Goal: Transaction & Acquisition: Subscribe to service/newsletter

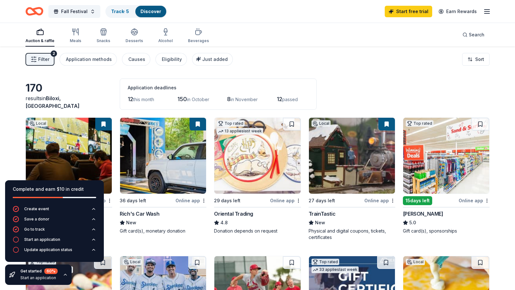
click at [38, 35] on rect "button" at bounding box center [40, 33] width 6 height 4
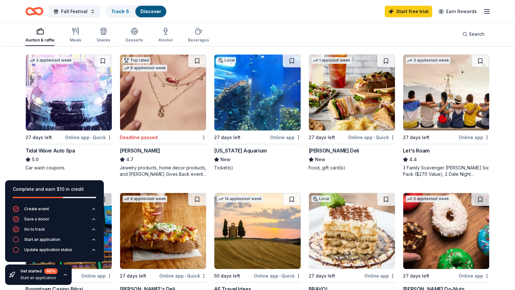
scroll to position [340, 0]
click at [162, 97] on img at bounding box center [163, 92] width 86 height 76
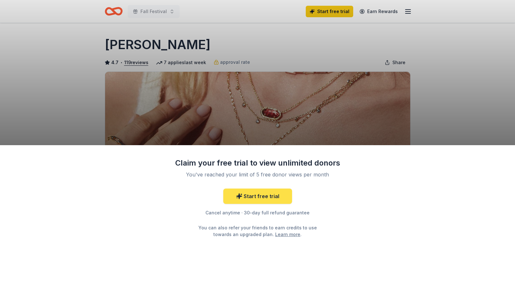
click at [273, 195] on link "Start free trial" at bounding box center [257, 195] width 69 height 15
click at [237, 196] on icon at bounding box center [239, 196] width 6 height 6
click at [454, 78] on div "Claim your free trial to view unlimited donors You've reached your limit of 5 f…" at bounding box center [257, 145] width 515 height 290
click at [287, 193] on link "Start free trial" at bounding box center [257, 195] width 69 height 15
click at [338, 11] on div "Claim your free trial to view unlimited donors You've reached your limit of 5 f…" at bounding box center [257, 145] width 515 height 290
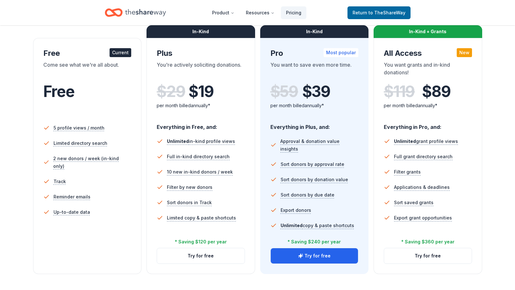
scroll to position [99, 0]
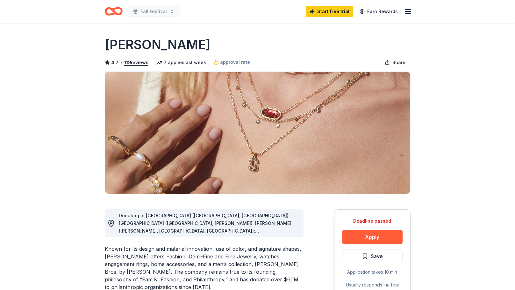
scroll to position [51, 0]
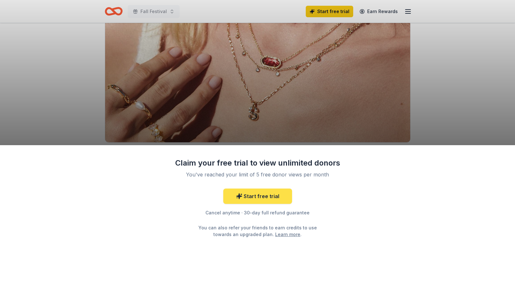
click at [268, 196] on link "Start free trial" at bounding box center [257, 195] width 69 height 15
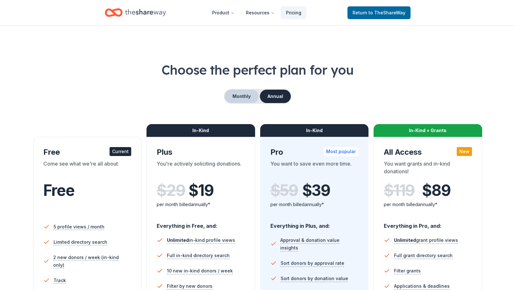
click at [247, 96] on button "Monthly" at bounding box center [242, 95] width 34 height 13
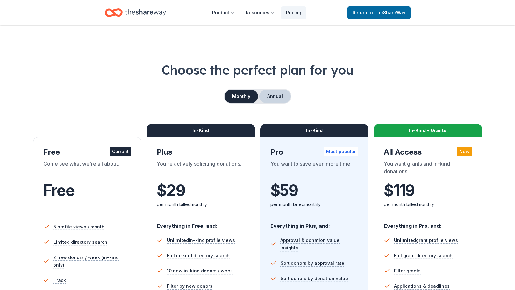
click at [278, 95] on button "Annual" at bounding box center [275, 95] width 32 height 13
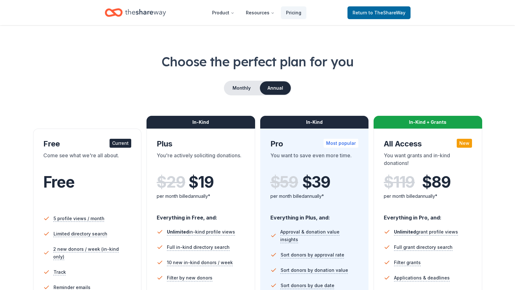
scroll to position [8, 0]
